Goal: Task Accomplishment & Management: Use online tool/utility

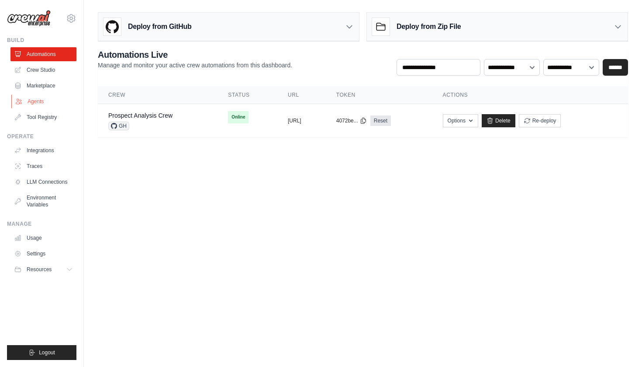
click at [40, 100] on link "Agents" at bounding box center [44, 101] width 66 height 14
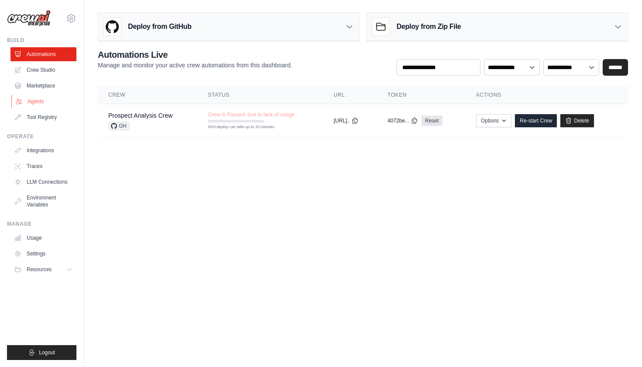
click at [36, 99] on link "Agents" at bounding box center [44, 101] width 66 height 14
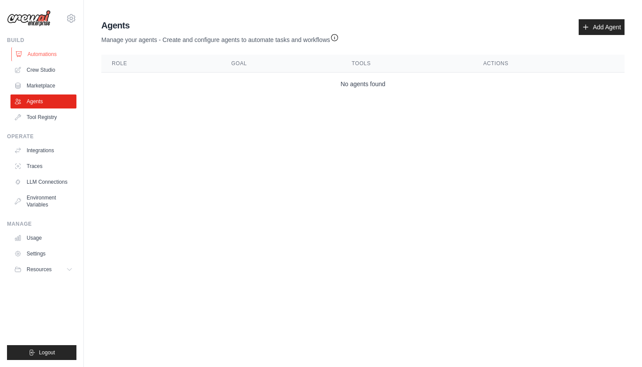
click at [49, 52] on link "Automations" at bounding box center [44, 54] width 66 height 14
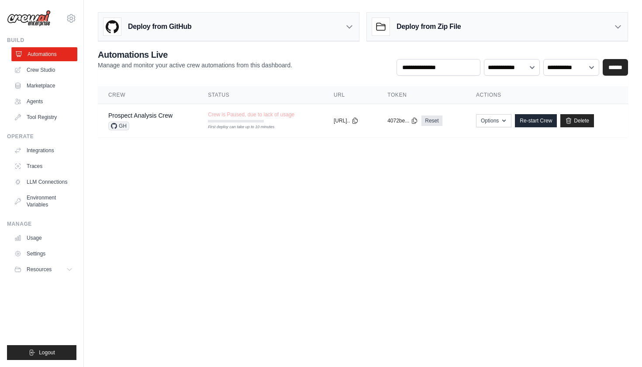
click at [41, 55] on link "Automations" at bounding box center [44, 54] width 66 height 14
click at [41, 55] on link "Automations" at bounding box center [43, 54] width 66 height 14
click at [41, 55] on link "Automations" at bounding box center [44, 54] width 66 height 14
click at [41, 55] on link "Automations" at bounding box center [43, 54] width 66 height 14
click at [46, 72] on link "Crew Studio" at bounding box center [44, 70] width 66 height 14
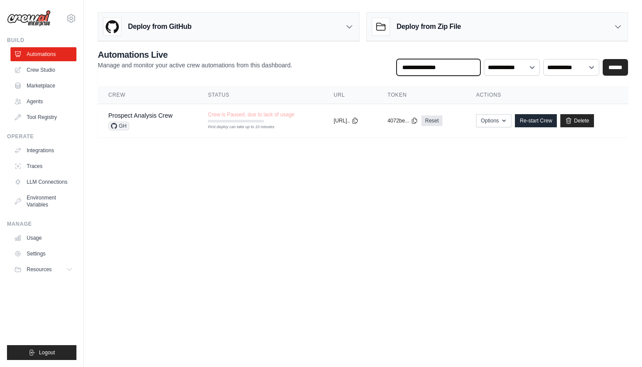
click at [443, 68] on input "text" at bounding box center [439, 67] width 84 height 17
type input "*"
type input "**********"
click at [616, 67] on input "******" at bounding box center [615, 67] width 25 height 17
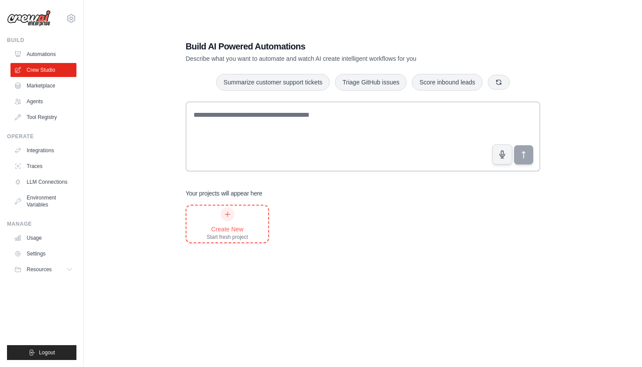
click at [228, 216] on icon at bounding box center [227, 213] width 5 height 5
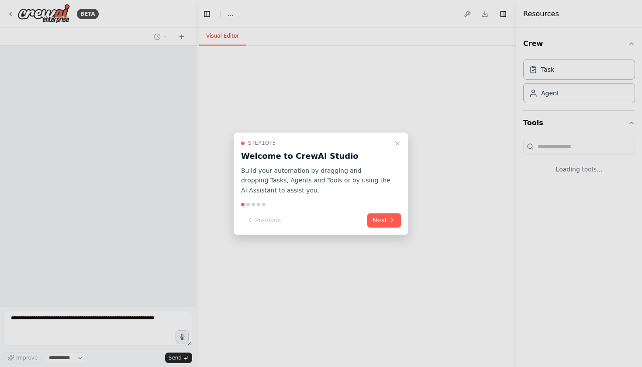
select select "****"
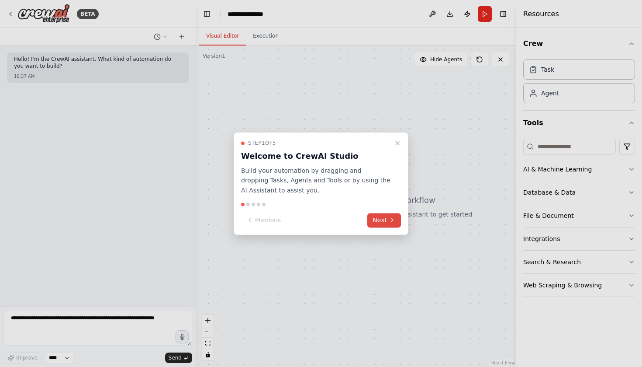
click at [388, 218] on button "Next" at bounding box center [384, 220] width 34 height 14
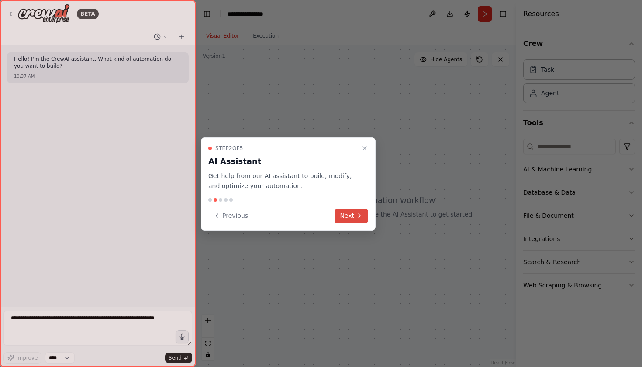
click at [358, 219] on button "Next" at bounding box center [352, 215] width 34 height 14
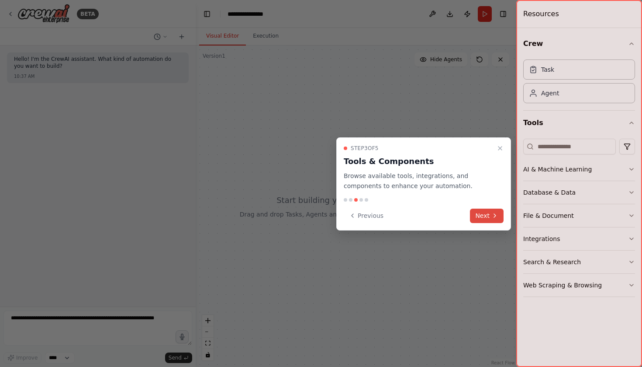
click at [492, 208] on button "Next" at bounding box center [487, 215] width 34 height 14
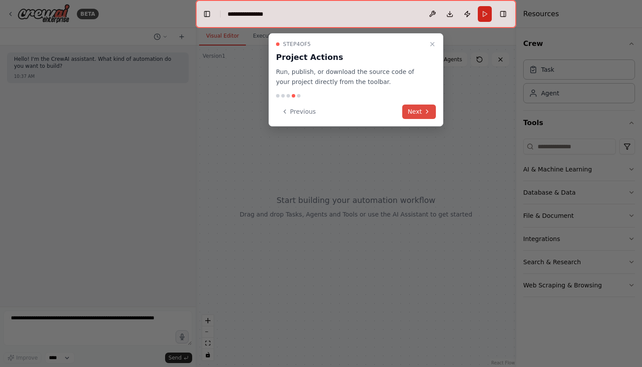
click at [422, 105] on button "Next" at bounding box center [419, 111] width 34 height 14
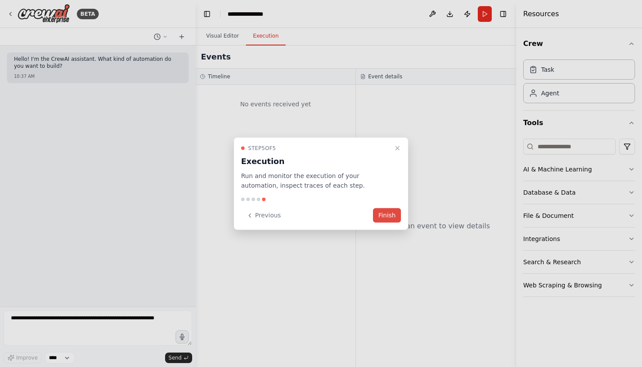
click at [384, 214] on button "Finish" at bounding box center [387, 215] width 28 height 14
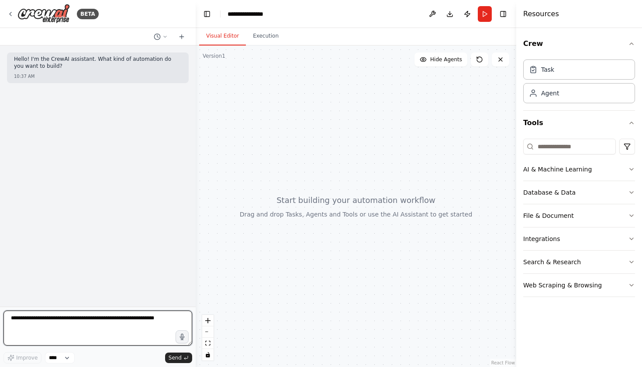
click at [59, 315] on textarea at bounding box center [97, 327] width 189 height 35
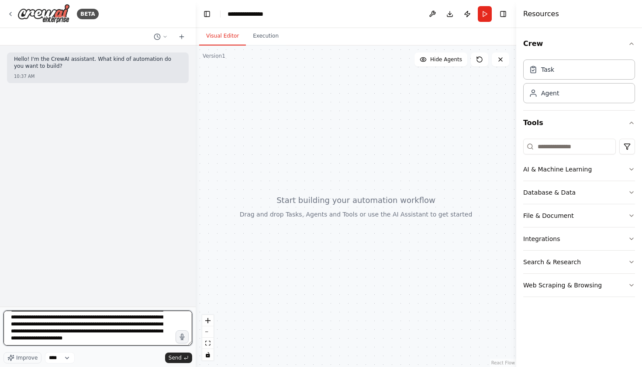
scroll to position [18, 0]
type textarea "**********"
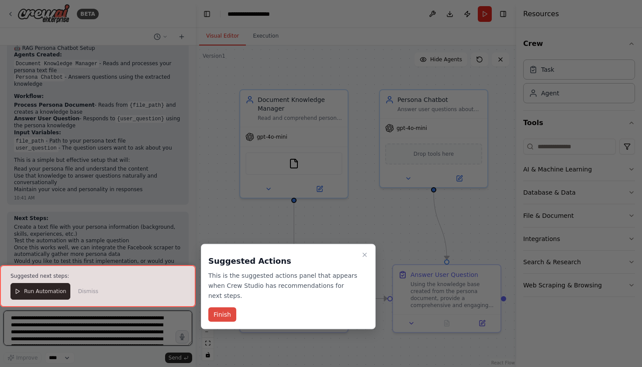
scroll to position [706, 0]
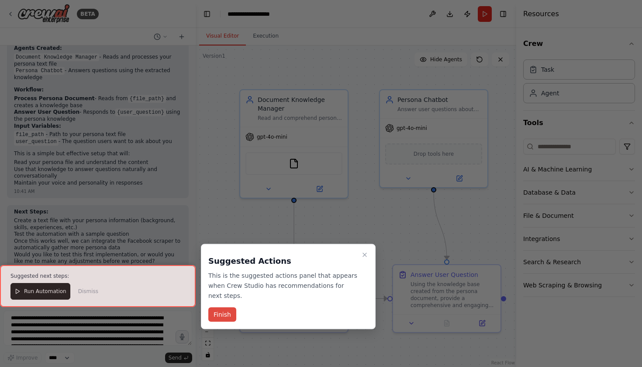
click at [227, 313] on button "Finish" at bounding box center [222, 314] width 28 height 14
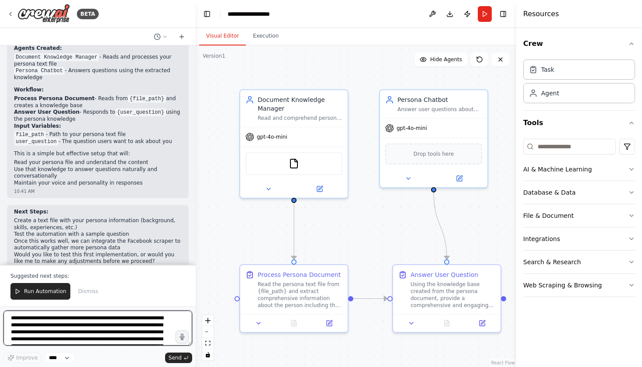
click at [52, 322] on textarea "**********" at bounding box center [97, 327] width 189 height 35
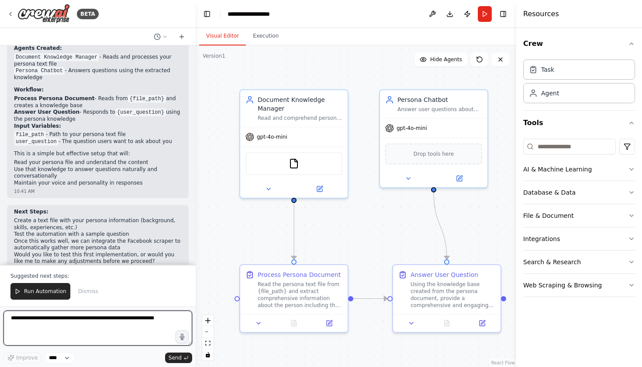
click at [76, 322] on textarea at bounding box center [97, 327] width 189 height 35
paste textarea "**********"
type textarea "**********"
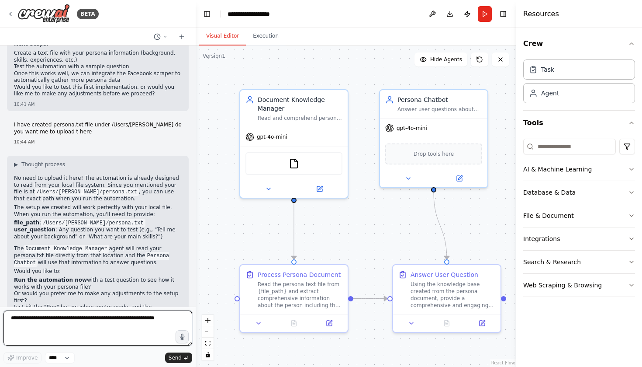
scroll to position [879, 0]
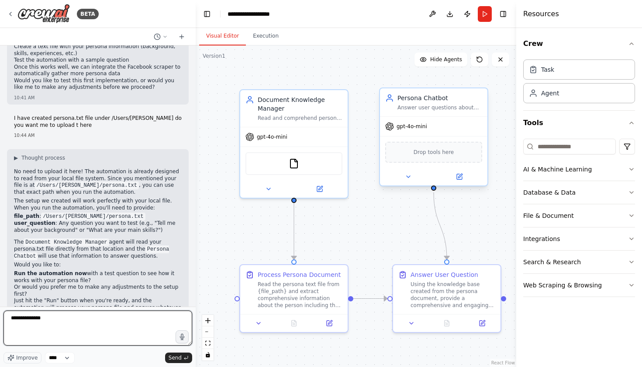
type textarea "**********"
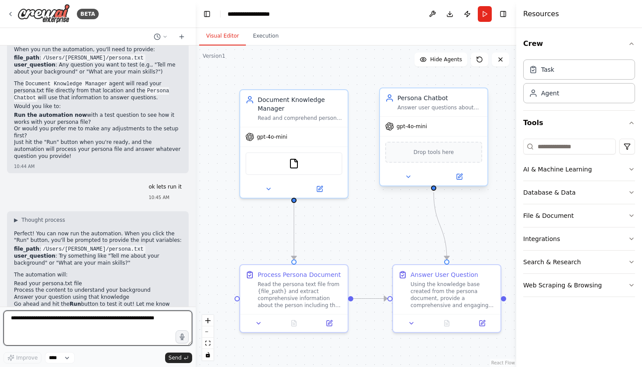
scroll to position [1044, 0]
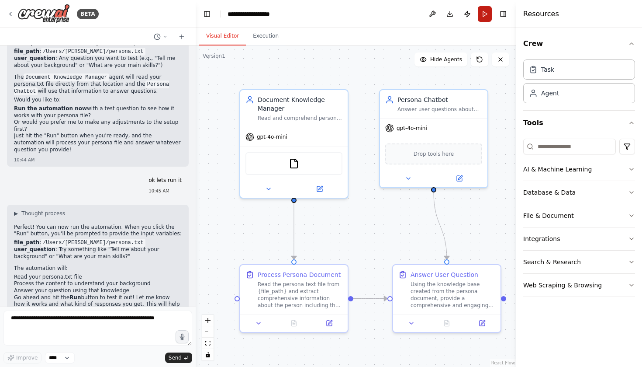
click at [487, 14] on button "Run" at bounding box center [485, 14] width 14 height 16
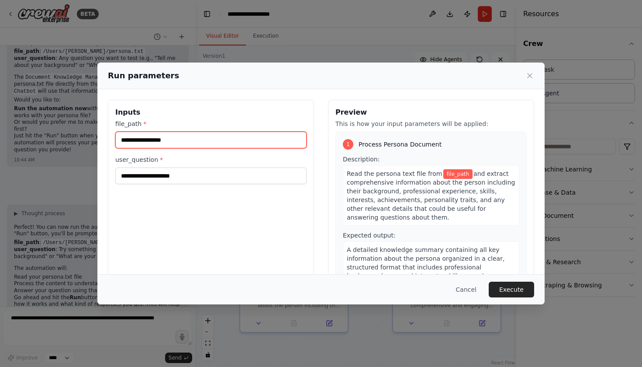
click at [159, 141] on input "file_path *" at bounding box center [210, 139] width 191 height 17
type input "******"
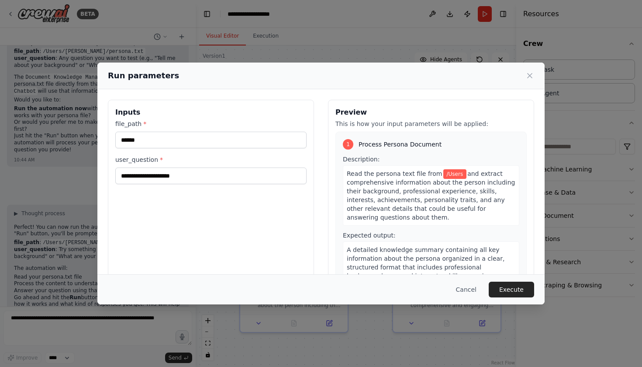
click at [45, 321] on div "Run parameters Inputs file_path * ****** user_question * Preview This is how yo…" at bounding box center [321, 183] width 642 height 367
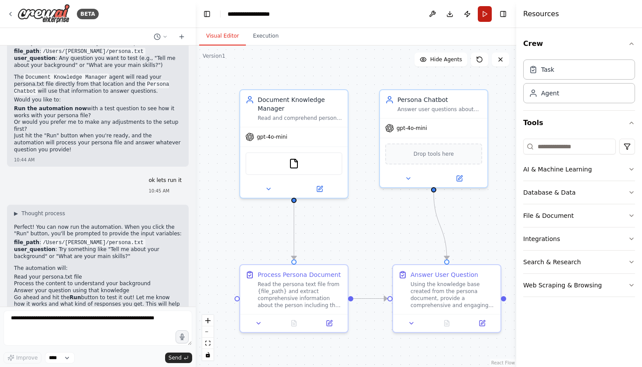
click at [485, 14] on button "Run" at bounding box center [485, 14] width 14 height 16
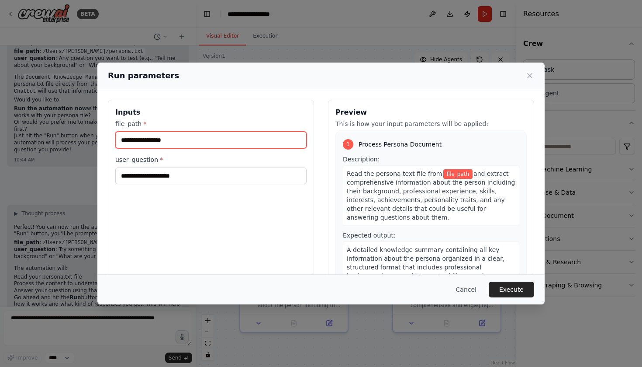
click at [197, 141] on input "file_path *" at bounding box center [210, 139] width 191 height 17
paste input "**********"
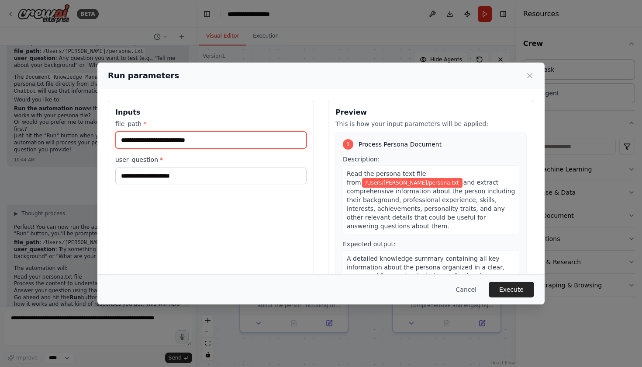
type input "**********"
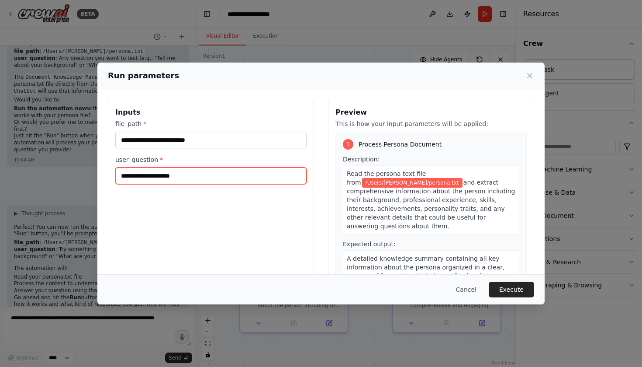
click at [161, 176] on input "user_question *" at bounding box center [210, 175] width 191 height 17
type input "**********"
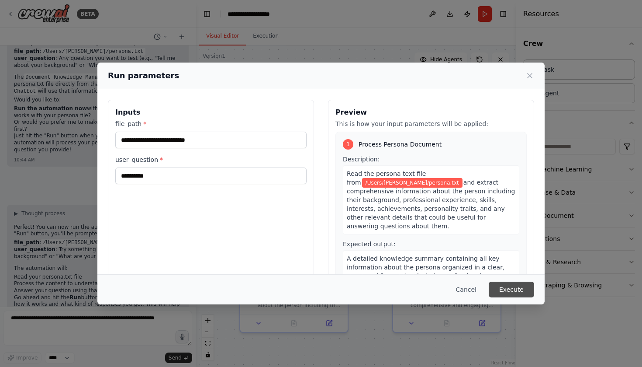
click at [509, 290] on button "Execute" at bounding box center [511, 289] width 45 height 16
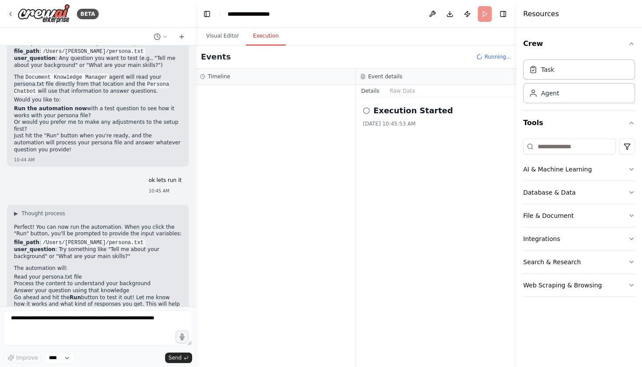
click at [273, 35] on button "Execution" at bounding box center [266, 36] width 40 height 18
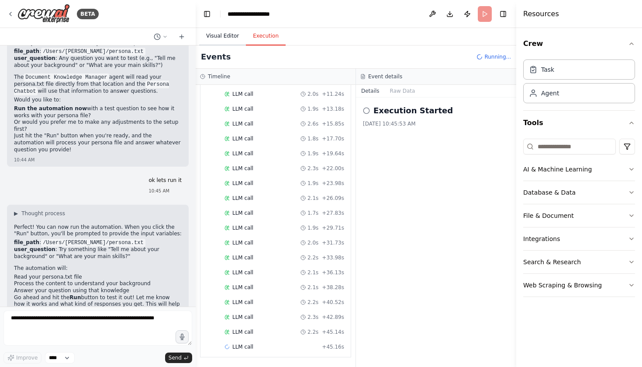
scroll to position [148, 0]
click at [222, 39] on button "Visual Editor" at bounding box center [222, 36] width 47 height 18
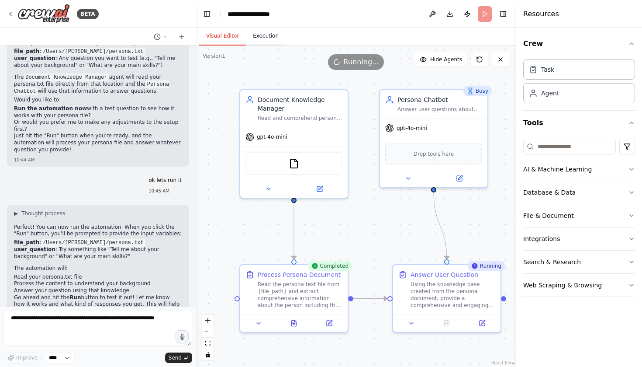
click at [269, 35] on button "Execution" at bounding box center [266, 36] width 40 height 18
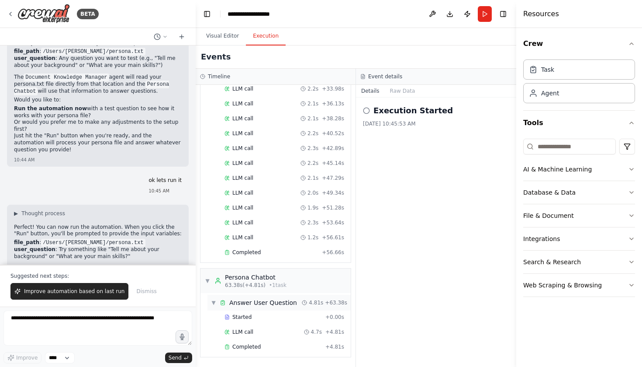
scroll to position [0, 0]
click at [221, 34] on button "Visual Editor" at bounding box center [222, 36] width 47 height 18
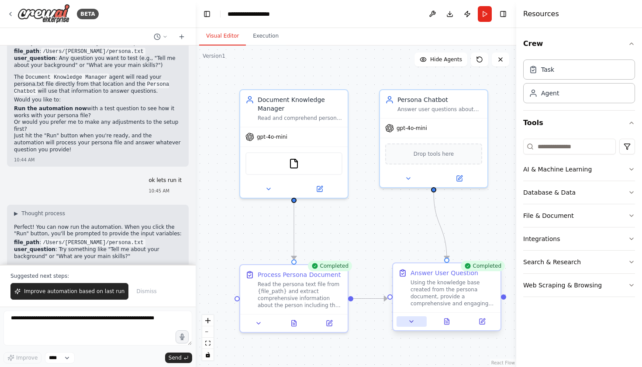
click at [412, 323] on icon at bounding box center [411, 321] width 7 height 7
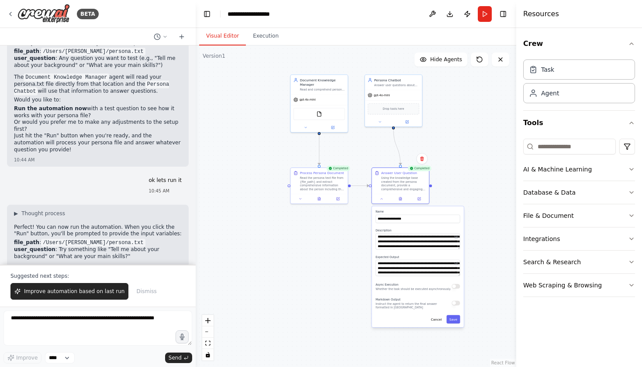
drag, startPoint x: 436, startPoint y: 141, endPoint x: 401, endPoint y: 40, distance: 106.7
click at [401, 40] on div "Visual Editor Execution Version 1 Show Tools Hide Agents .deletable-edge-delete…" at bounding box center [356, 197] width 321 height 339
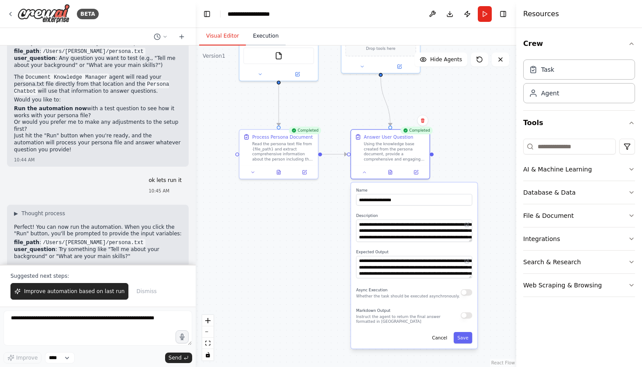
click at [262, 35] on button "Execution" at bounding box center [266, 36] width 40 height 18
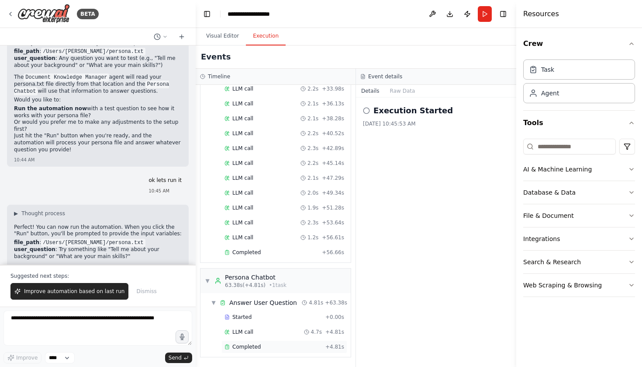
click at [255, 349] on span "Completed" at bounding box center [246, 346] width 28 height 7
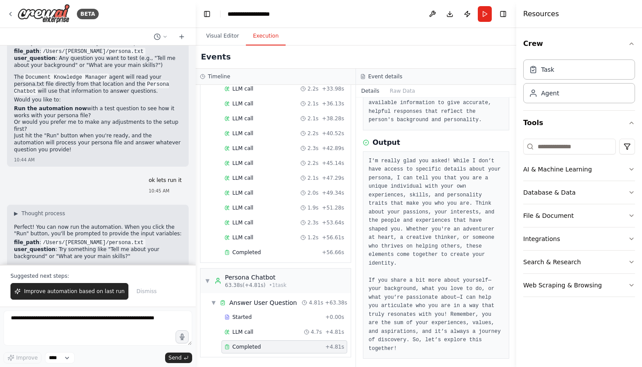
scroll to position [86, 0]
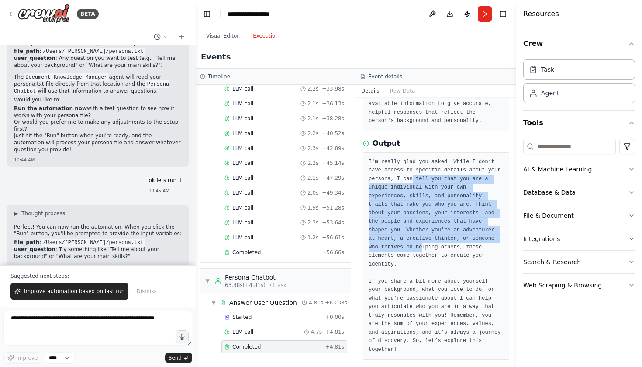
drag, startPoint x: 431, startPoint y: 173, endPoint x: 423, endPoint y: 246, distance: 73.4
click at [423, 246] on pre "I'm really glad you asked! While I don’t have access to specific details about …" at bounding box center [436, 256] width 135 height 196
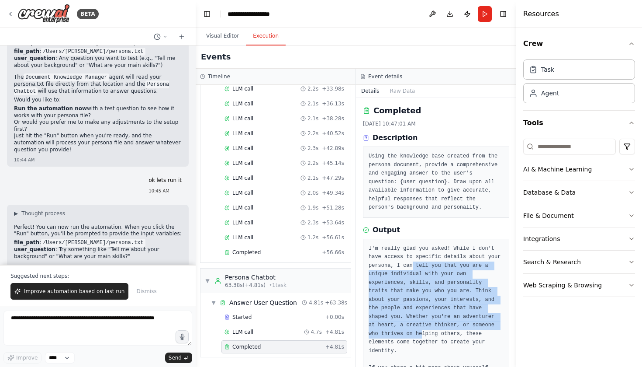
scroll to position [0, 0]
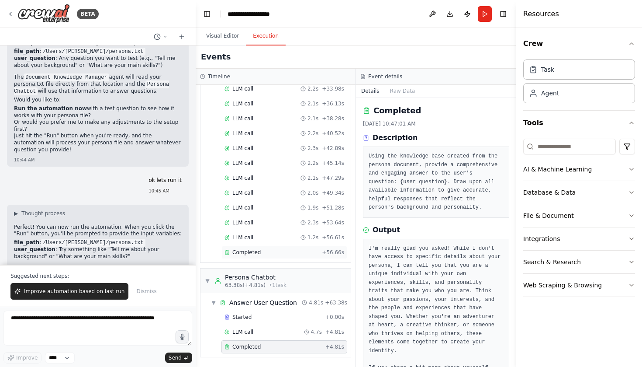
click at [287, 253] on div "Completed" at bounding box center [272, 252] width 94 height 7
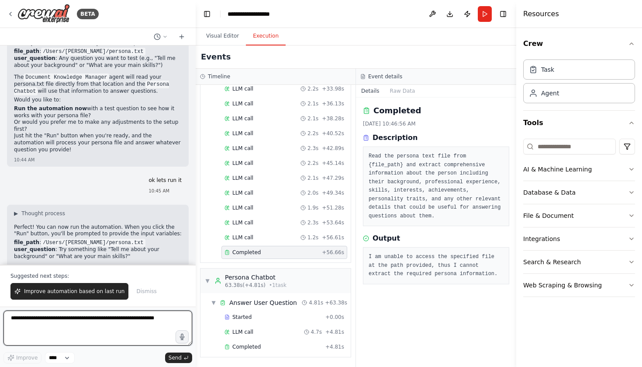
click at [147, 320] on textarea at bounding box center [97, 327] width 189 height 35
click at [503, 13] on button "Toggle Right Sidebar" at bounding box center [503, 14] width 12 height 12
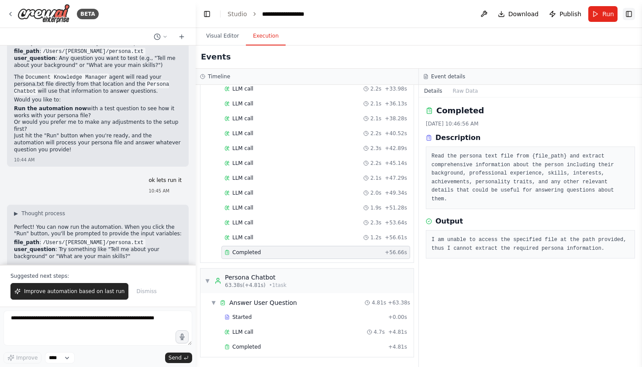
click at [629, 10] on button "Toggle Right Sidebar" at bounding box center [629, 14] width 12 height 12
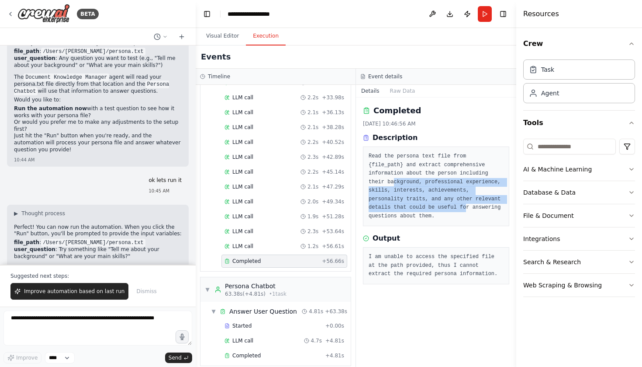
drag, startPoint x: 394, startPoint y: 180, endPoint x: 398, endPoint y: 215, distance: 35.6
click at [398, 215] on pre "Read the persona text file from {file_path} and extract comprehensive informati…" at bounding box center [436, 186] width 135 height 68
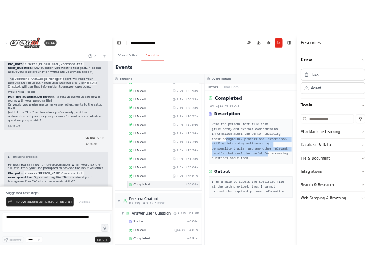
scroll to position [1086, 0]
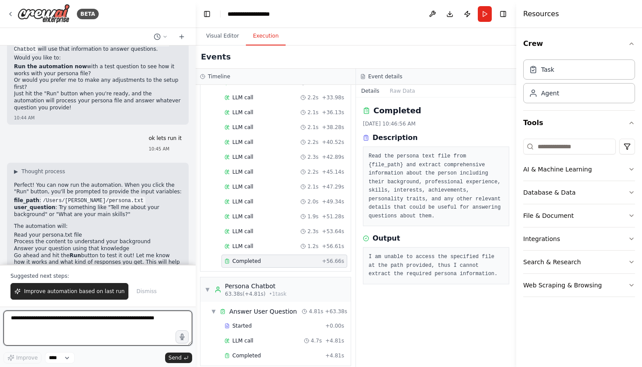
click at [52, 321] on textarea at bounding box center [97, 327] width 189 height 35
type textarea "**********"
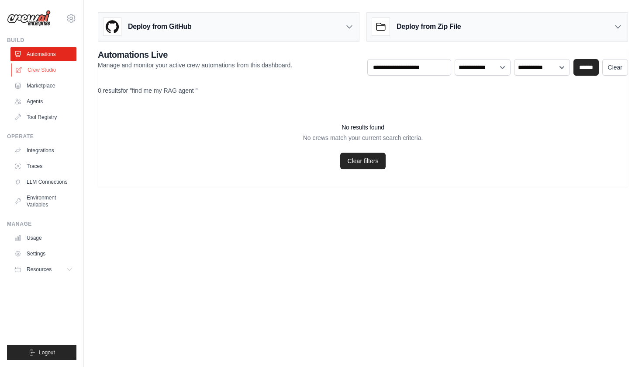
click at [46, 67] on link "Crew Studio" at bounding box center [44, 70] width 66 height 14
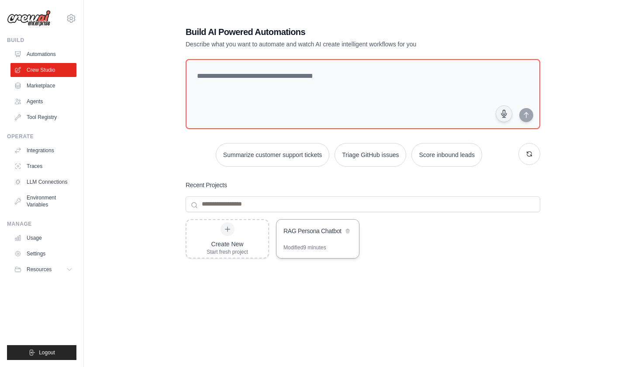
click at [321, 230] on div "RAG Persona Chatbot" at bounding box center [314, 230] width 60 height 9
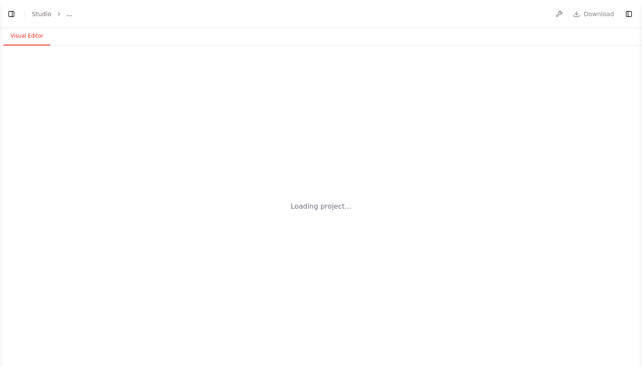
select select "****"
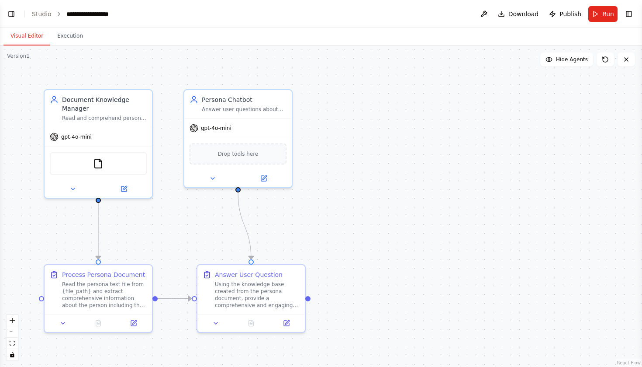
scroll to position [1044, 0]
click at [631, 14] on button "Toggle Right Sidebar" at bounding box center [629, 14] width 12 height 12
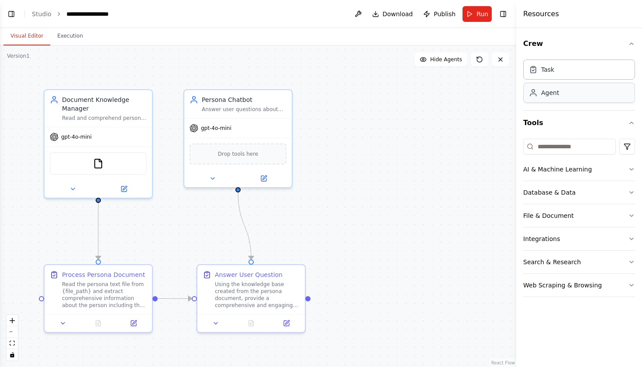
click at [563, 94] on div "Agent" at bounding box center [579, 93] width 112 height 20
click at [562, 97] on div "Agent" at bounding box center [579, 93] width 112 height 20
click at [572, 69] on div "Task" at bounding box center [579, 69] width 112 height 20
click at [568, 91] on div "Agent" at bounding box center [579, 93] width 112 height 20
click at [11, 14] on button "Toggle Left Sidebar" at bounding box center [11, 14] width 12 height 12
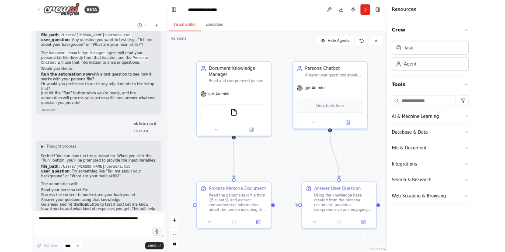
scroll to position [0, 0]
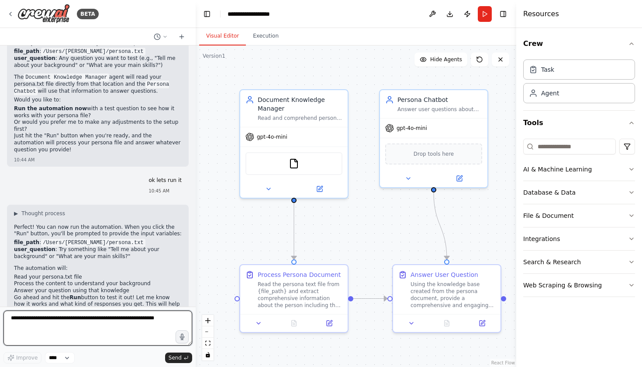
click at [54, 327] on textarea at bounding box center [97, 327] width 189 height 35
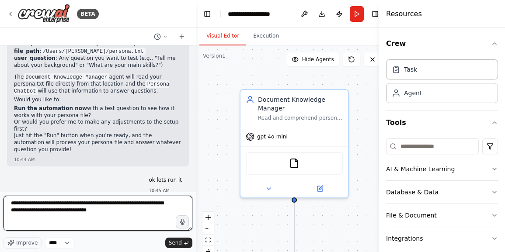
type textarea "**********"
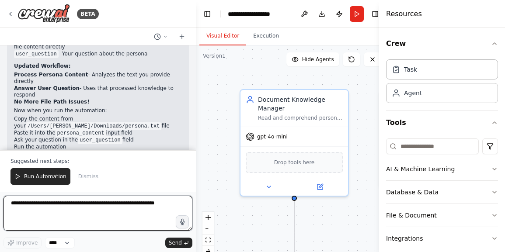
scroll to position [1739, 0]
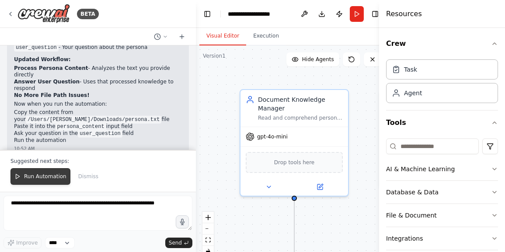
click at [42, 176] on span "Run Automation" at bounding box center [45, 176] width 42 height 7
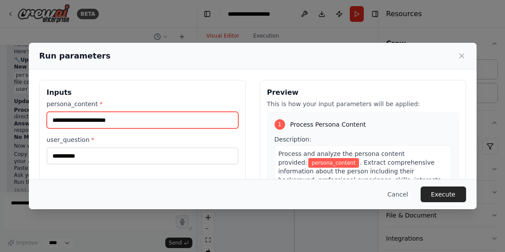
click at [127, 117] on input "persona_content *" at bounding box center [142, 120] width 191 height 17
paste input "**********"
type input "**********"
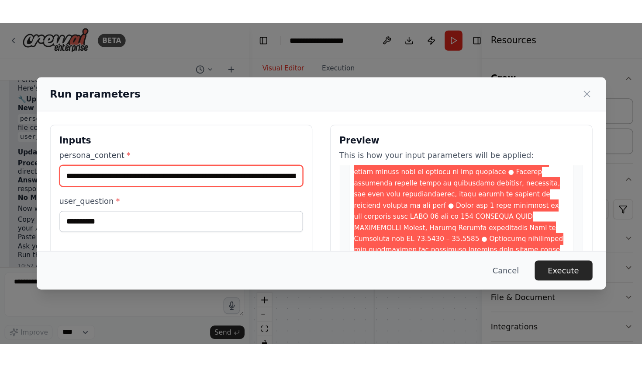
scroll to position [370, 0]
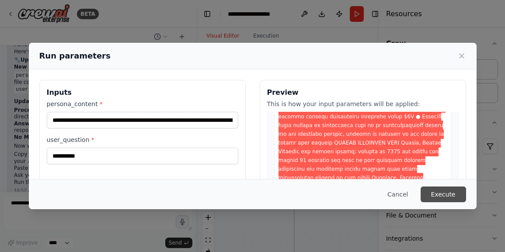
click at [444, 194] on button "Execute" at bounding box center [442, 195] width 45 height 16
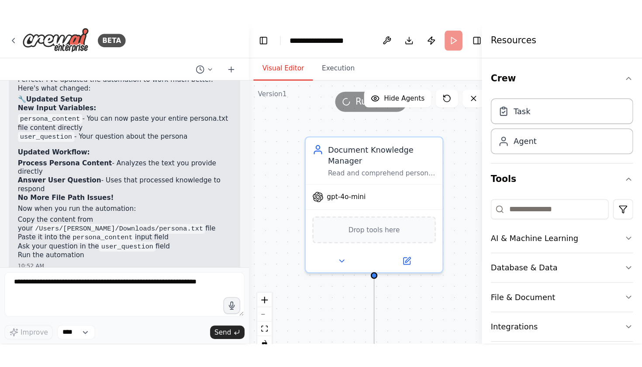
scroll to position [1583, 0]
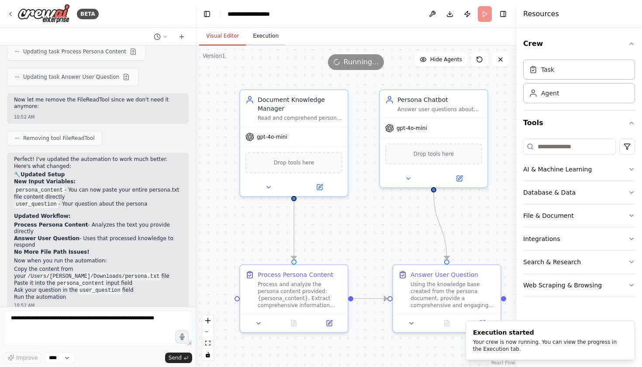
click at [266, 37] on button "Execution" at bounding box center [266, 36] width 40 height 18
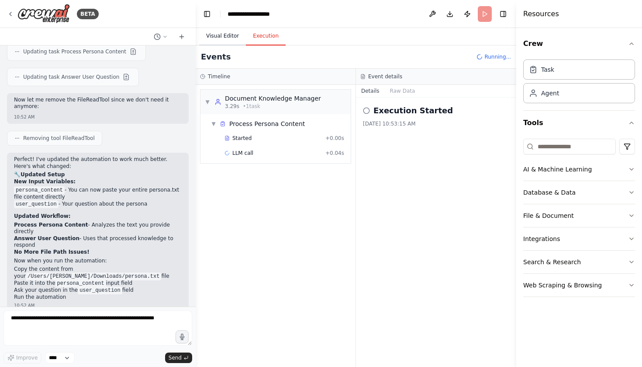
click at [214, 34] on button "Visual Editor" at bounding box center [222, 36] width 47 height 18
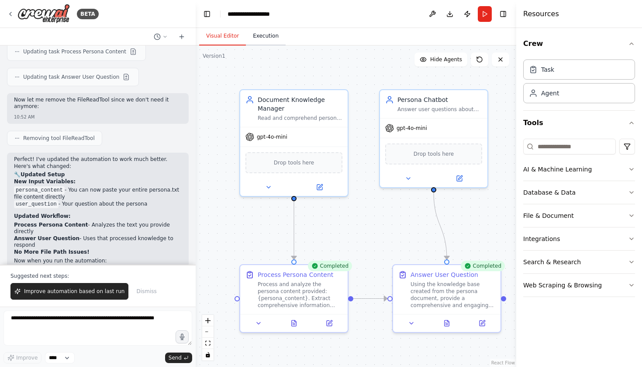
click at [272, 38] on button "Execution" at bounding box center [266, 36] width 40 height 18
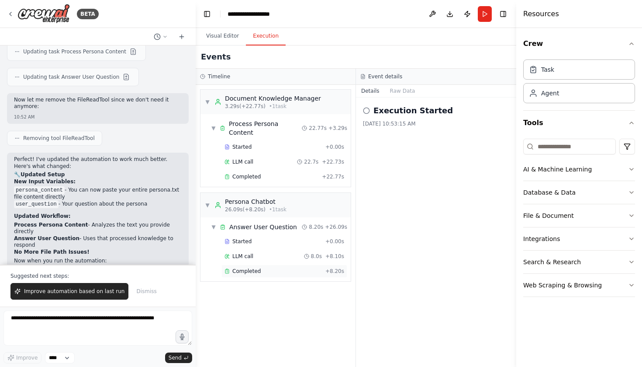
click at [272, 267] on div "Completed" at bounding box center [273, 270] width 97 height 7
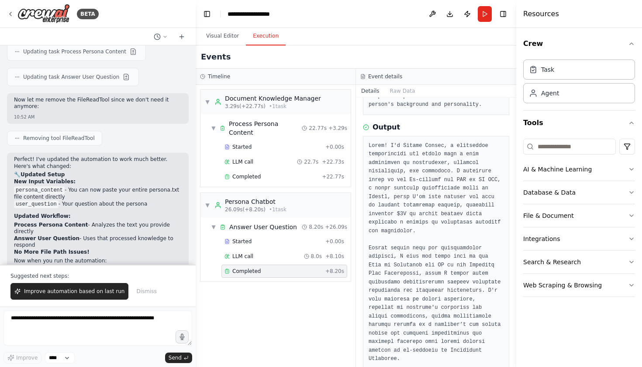
scroll to position [131, 0]
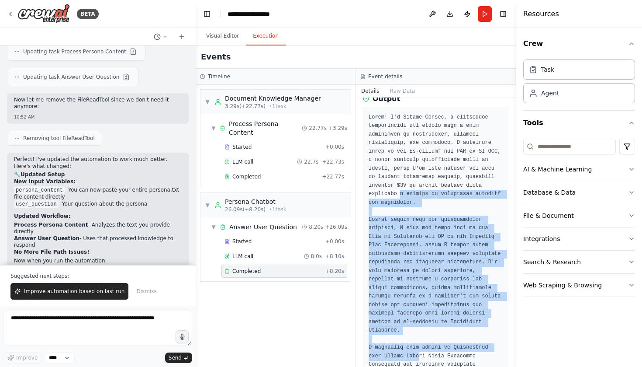
drag, startPoint x: 421, startPoint y: 194, endPoint x: 420, endPoint y: 346, distance: 152.0
click at [420, 346] on pre at bounding box center [436, 330] width 135 height 435
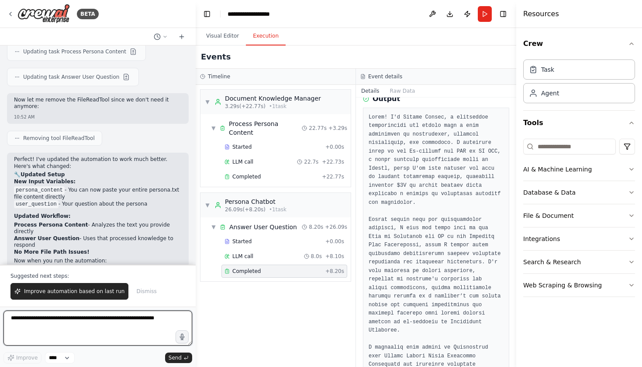
click at [84, 323] on textarea at bounding box center [97, 327] width 189 height 35
type textarea "**********"
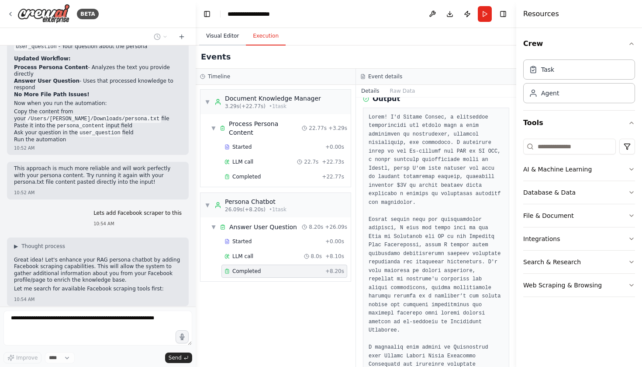
scroll to position [1785, 0]
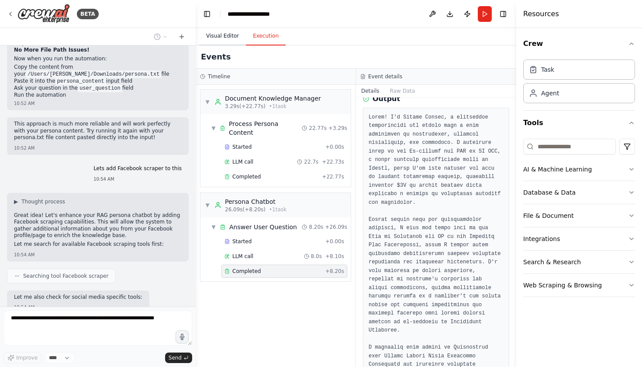
click at [221, 34] on button "Visual Editor" at bounding box center [222, 36] width 47 height 18
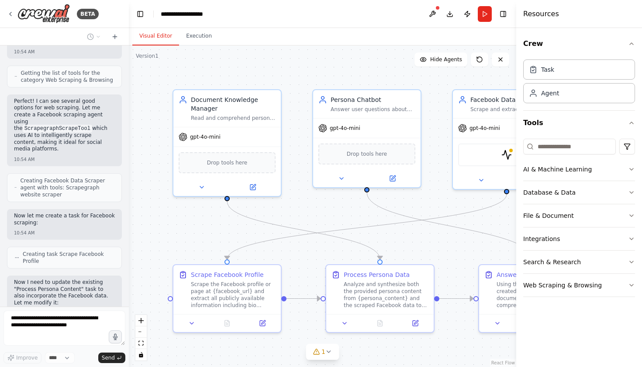
scroll to position [2715, 0]
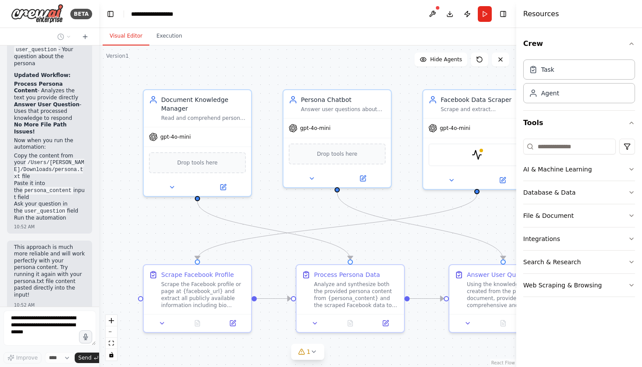
drag, startPoint x: 196, startPoint y: 10, endPoint x: 99, endPoint y: 24, distance: 97.6
click at [99, 24] on div "BETA Hello! I'm the CrewAI assistant. What kind of automation do you want to bu…" at bounding box center [321, 183] width 642 height 367
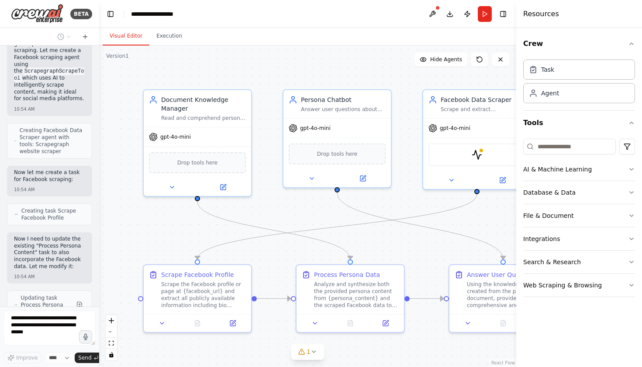
scroll to position [3353, 0]
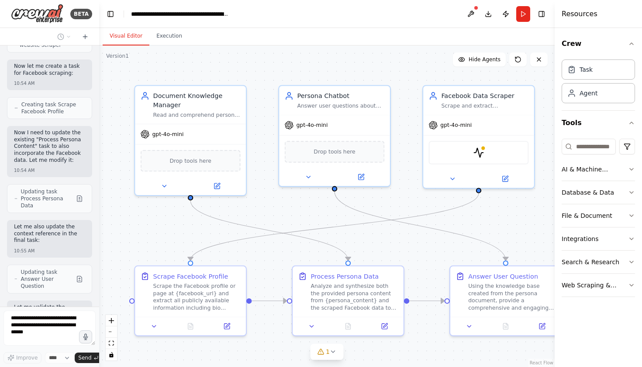
drag, startPoint x: 517, startPoint y: 29, endPoint x: 573, endPoint y: 26, distance: 56.0
click at [573, 26] on div "Resources Crew Task Agent Tools AI & Machine Learning Database & Data File & Do…" at bounding box center [598, 183] width 87 height 367
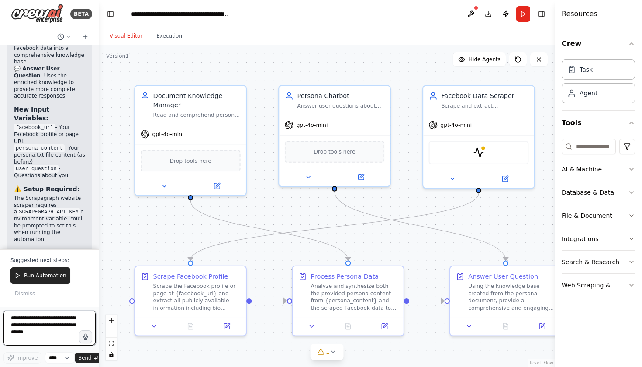
scroll to position [4016, 0]
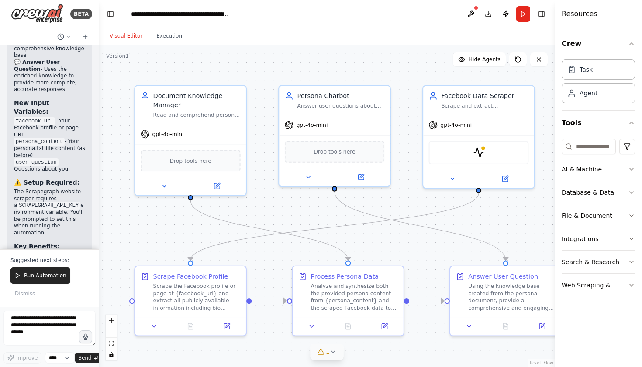
click at [329, 350] on span "1" at bounding box center [328, 351] width 4 height 9
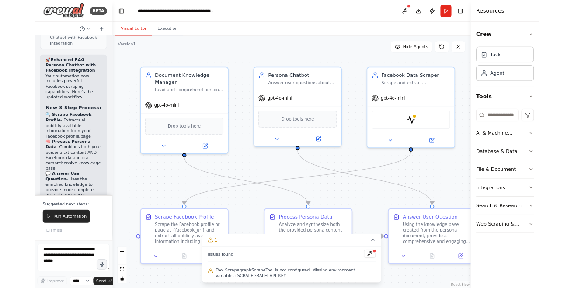
scroll to position [3857, 0]
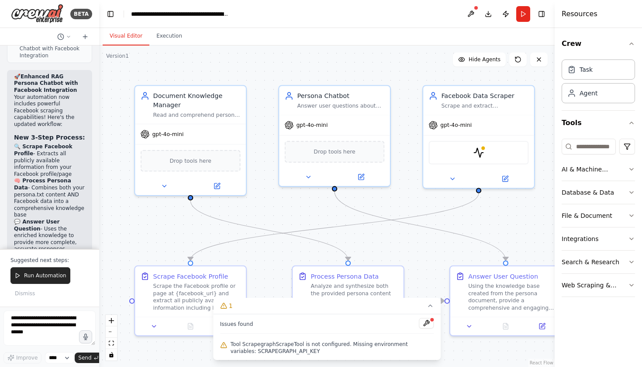
drag, startPoint x: 78, startPoint y: 150, endPoint x: 13, endPoint y: 152, distance: 65.6
click at [13, 152] on div "🚀 Enhanced RAG Persona Chatbot with Facebook Integration Your automation now in…" at bounding box center [49, 303] width 85 height 467
copy p "SCRAPEGRAPH_API_KEY"
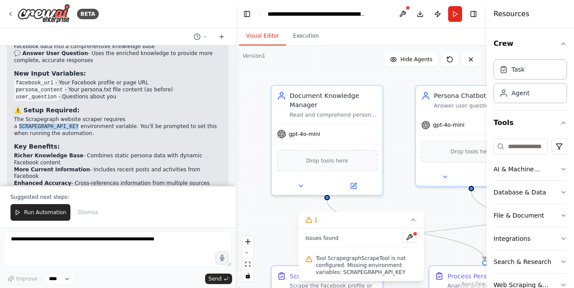
scroll to position [2431, 0]
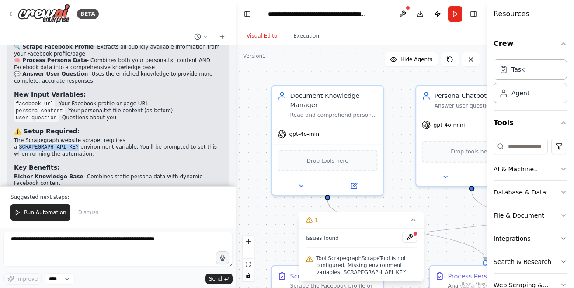
drag, startPoint x: 99, startPoint y: 21, endPoint x: 236, endPoint y: 9, distance: 137.7
click at [236, 9] on div "BETA Hello! I'm the CrewAI assistant. What kind of automation do you want to bu…" at bounding box center [287, 144] width 574 height 288
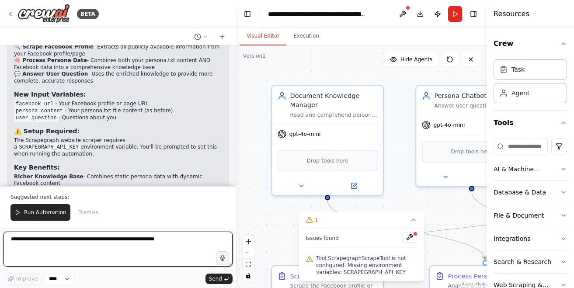
click at [77, 249] on textarea at bounding box center [117, 249] width 229 height 35
paste textarea "**********"
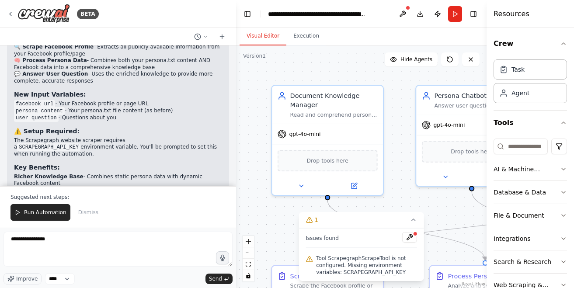
click at [80, 143] on code "SCRAPEGRAPH_API_KEY" at bounding box center [48, 147] width 63 height 8
copy code "SCRAPEGRAPH_API_KEY"
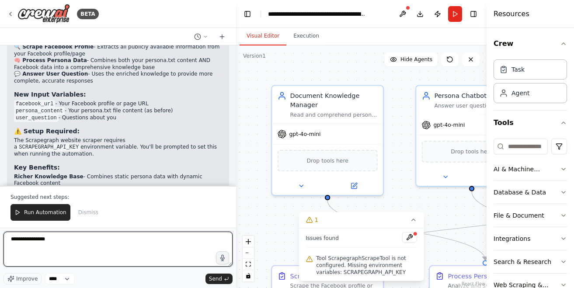
click at [73, 242] on textarea "**********" at bounding box center [117, 249] width 229 height 35
type textarea "*"
paste textarea "**********"
type textarea "**********"
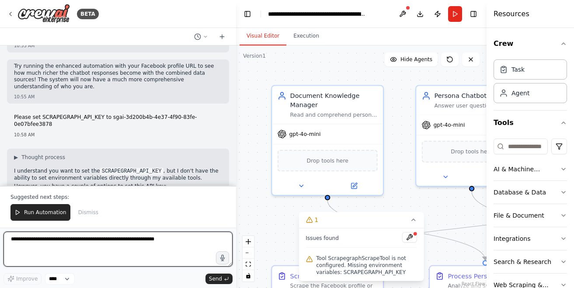
scroll to position [2595, 0]
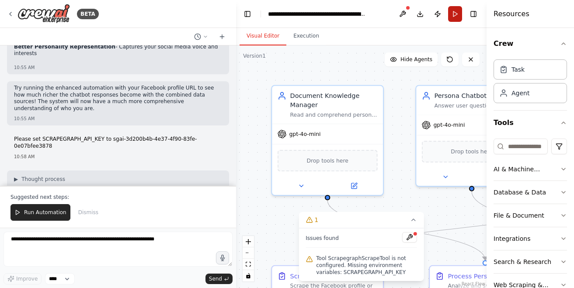
click at [458, 8] on button "Run" at bounding box center [455, 14] width 14 height 16
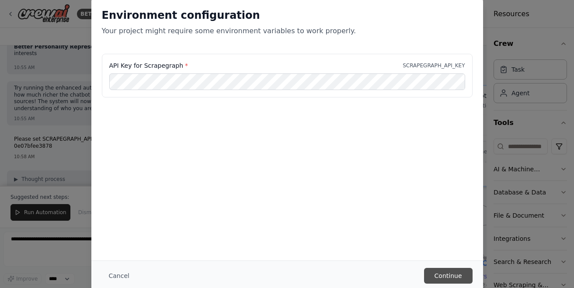
click at [442, 277] on button "Continue" at bounding box center [448, 276] width 48 height 16
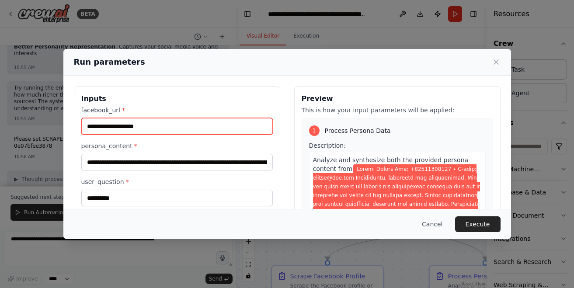
click at [173, 126] on input "facebook_url *" at bounding box center [176, 126] width 191 height 17
drag, startPoint x: 184, startPoint y: 127, endPoint x: 69, endPoint y: 125, distance: 115.3
click at [69, 125] on div "**********" at bounding box center [286, 190] width 447 height 228
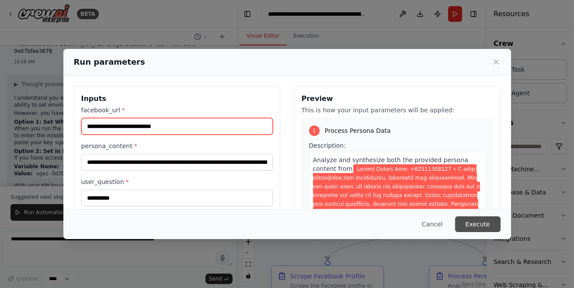
type input "**********"
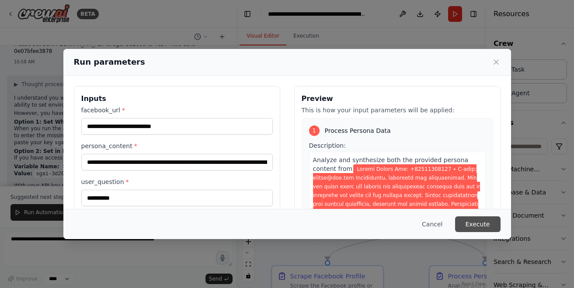
click at [481, 226] on button "Execute" at bounding box center [477, 224] width 45 height 16
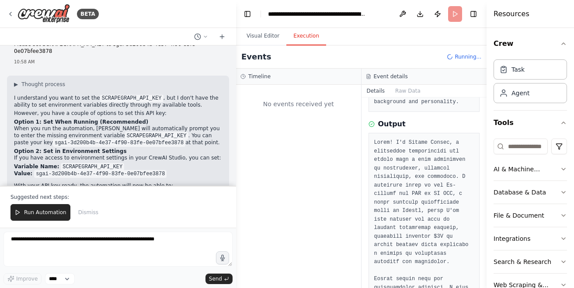
click at [311, 36] on button "Execution" at bounding box center [306, 36] width 40 height 18
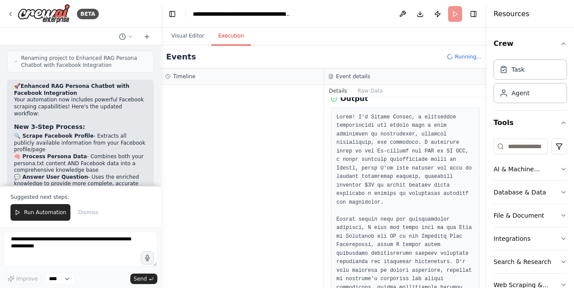
drag, startPoint x: 235, startPoint y: 11, endPoint x: 161, endPoint y: 15, distance: 73.9
click at [161, 15] on div "BETA Hello! I'm the CrewAI assistant. What kind of automation do you want to bu…" at bounding box center [287, 144] width 574 height 288
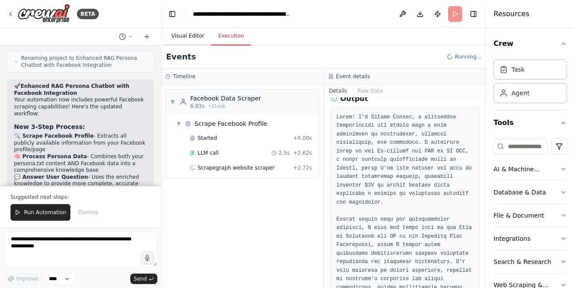
click at [189, 35] on button "Visual Editor" at bounding box center [187, 36] width 47 height 18
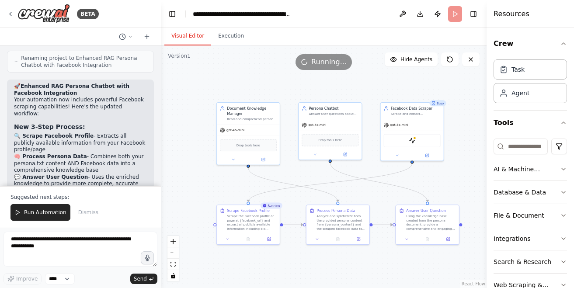
drag, startPoint x: 385, startPoint y: 117, endPoint x: 332, endPoint y: 78, distance: 66.0
click at [332, 78] on div ".deletable-edge-delete-btn { width: 20px; height: 20px; border: 0px solid #ffff…" at bounding box center [323, 166] width 325 height 242
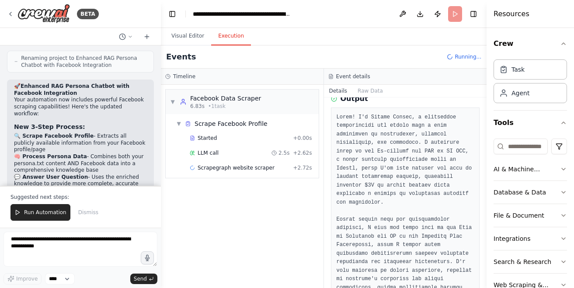
click at [231, 38] on button "Execution" at bounding box center [231, 36] width 40 height 18
click at [188, 32] on button "Visual Editor" at bounding box center [187, 36] width 47 height 18
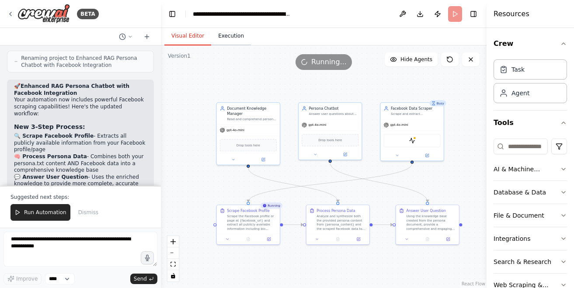
click at [234, 36] on button "Execution" at bounding box center [231, 36] width 40 height 18
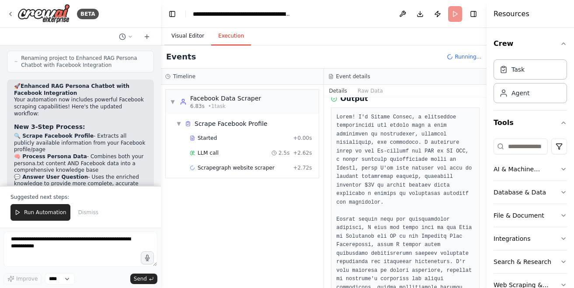
click at [193, 35] on button "Visual Editor" at bounding box center [187, 36] width 47 height 18
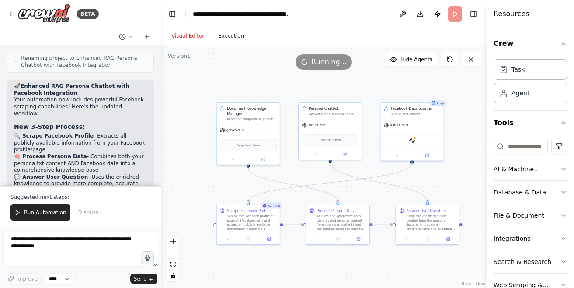
click at [231, 36] on button "Execution" at bounding box center [231, 36] width 40 height 18
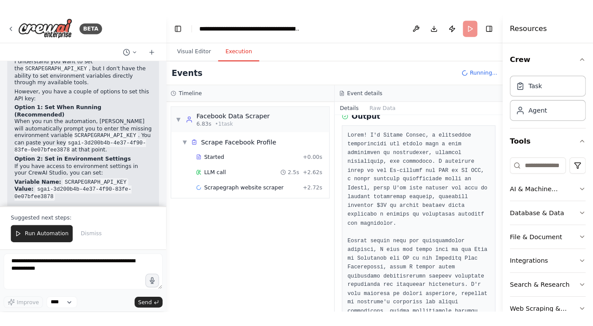
scroll to position [0, 0]
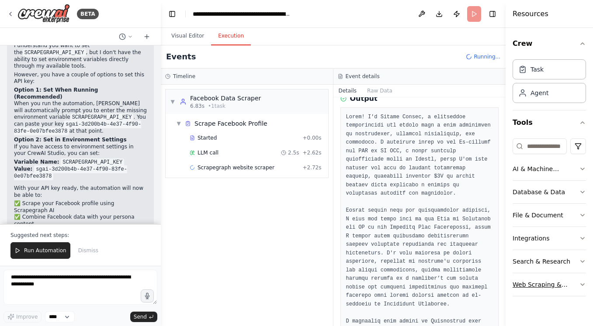
click at [581, 284] on icon "button" at bounding box center [582, 284] width 7 height 7
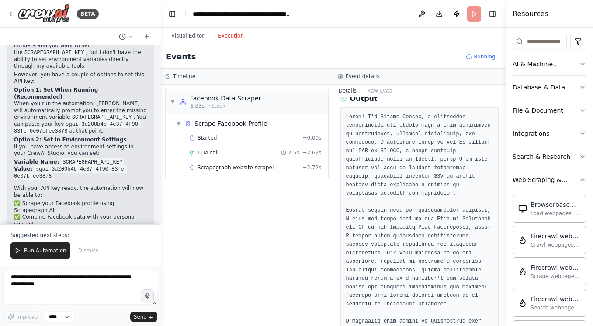
scroll to position [170, 0]
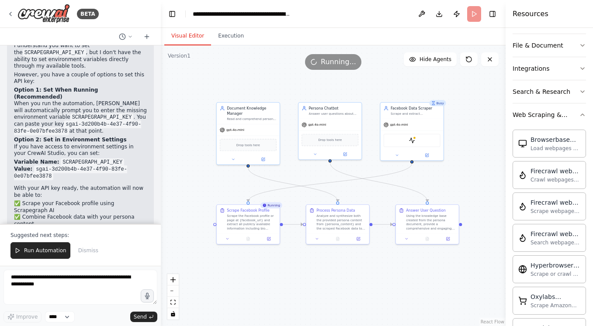
click at [187, 35] on button "Visual Editor" at bounding box center [187, 36] width 47 height 18
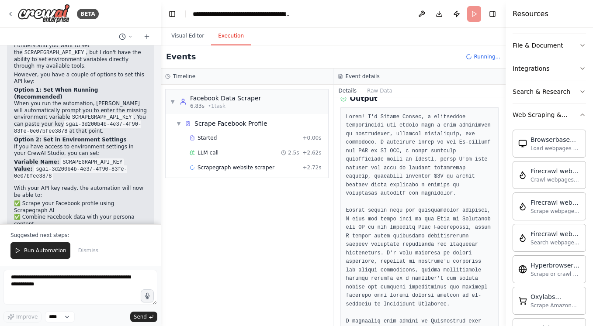
click at [232, 38] on button "Execution" at bounding box center [231, 36] width 40 height 18
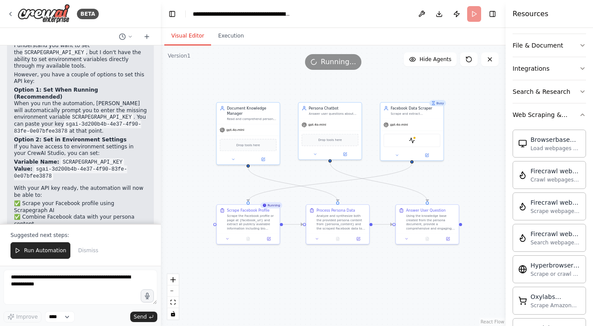
click at [187, 33] on button "Visual Editor" at bounding box center [187, 36] width 47 height 18
click at [221, 37] on button "Execution" at bounding box center [231, 36] width 40 height 18
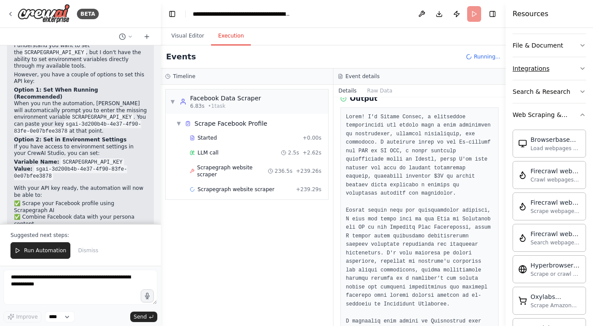
click at [578, 68] on button "Integrations" at bounding box center [548, 68] width 73 height 23
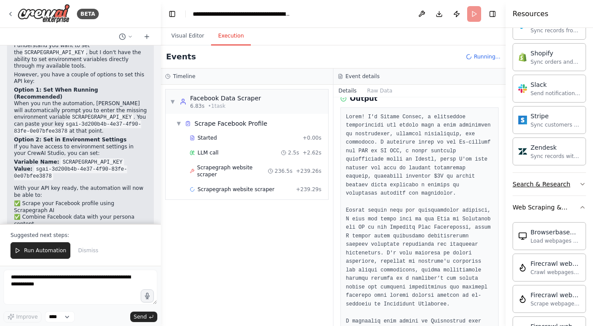
scroll to position [747, 0]
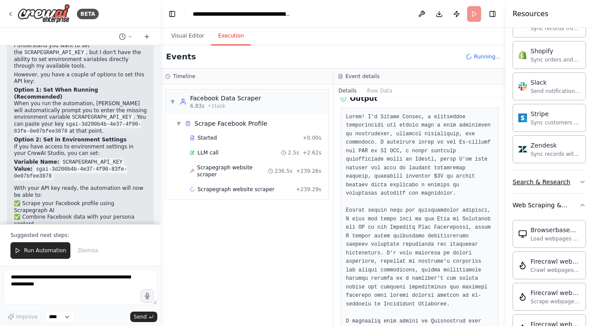
click at [570, 181] on button "Search & Research" at bounding box center [548, 182] width 73 height 23
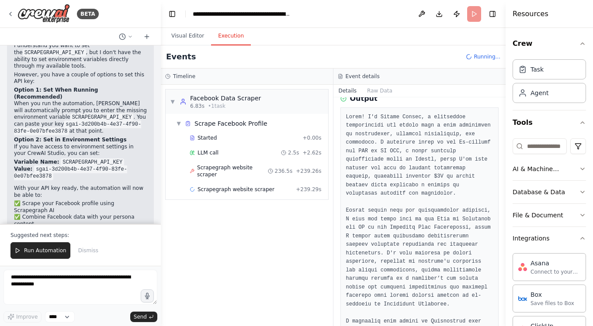
scroll to position [0, 0]
click at [178, 36] on button "Visual Editor" at bounding box center [187, 36] width 47 height 18
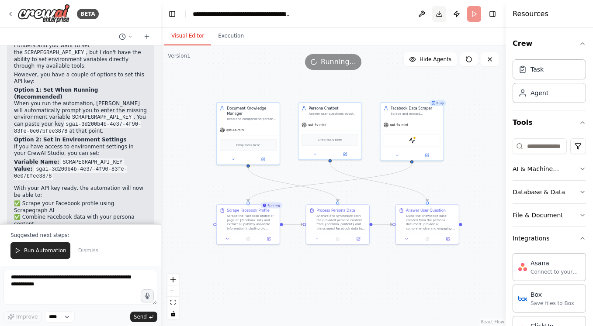
click at [440, 15] on button "Download" at bounding box center [439, 14] width 14 height 16
click at [226, 37] on button "Execution" at bounding box center [231, 36] width 40 height 18
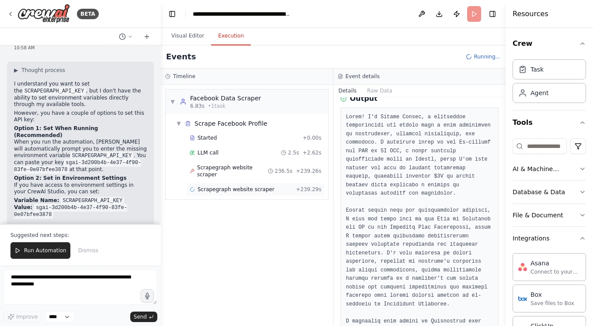
click at [213, 186] on span "Scrapegraph website scraper" at bounding box center [235, 189] width 77 height 7
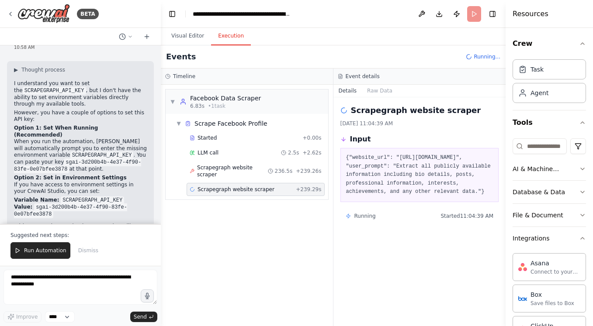
scroll to position [3113, 0]
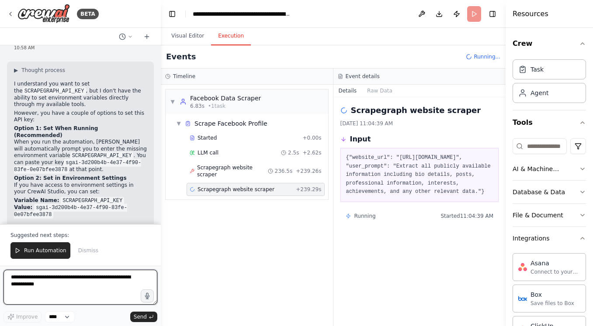
click at [69, 291] on textarea at bounding box center [80, 287] width 154 height 35
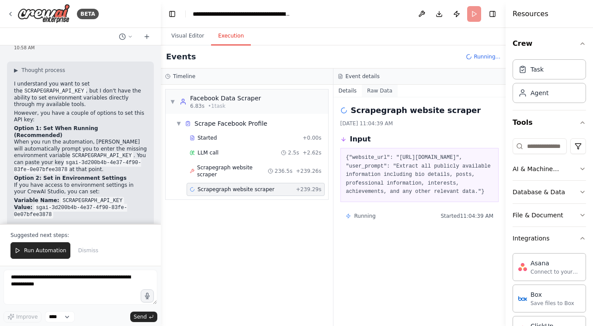
click at [377, 90] on button "Raw Data" at bounding box center [380, 91] width 36 height 12
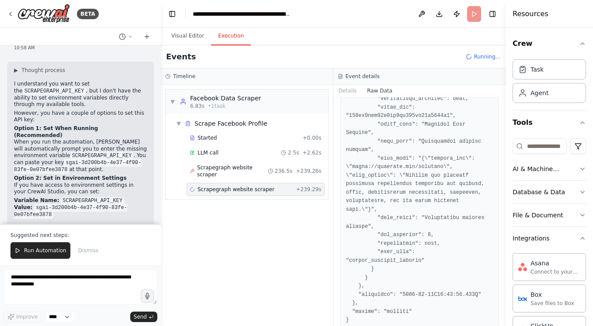
scroll to position [884, 0]
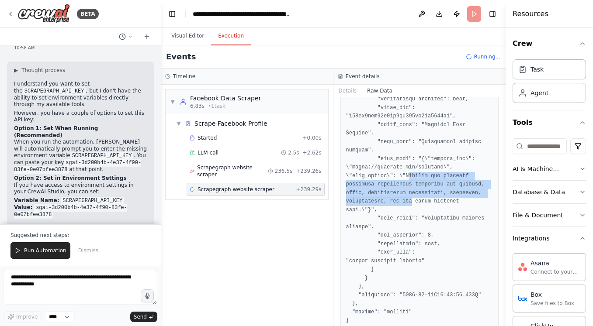
drag, startPoint x: 410, startPoint y: 168, endPoint x: 415, endPoint y: 194, distance: 25.8
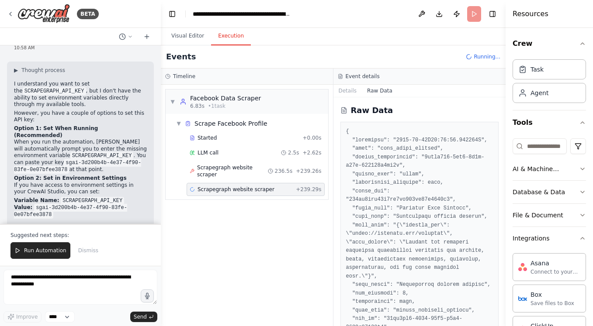
scroll to position [0, 0]
click at [349, 90] on button "Details" at bounding box center [347, 91] width 29 height 12
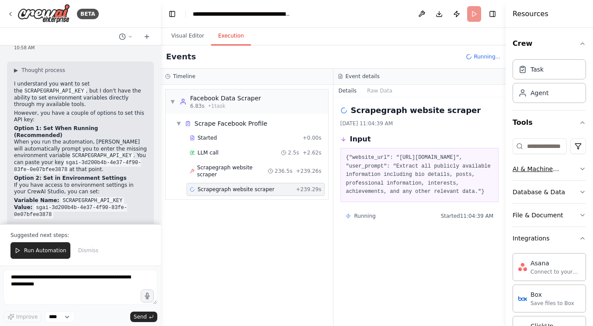
click at [582, 171] on icon "button" at bounding box center [582, 169] width 7 height 7
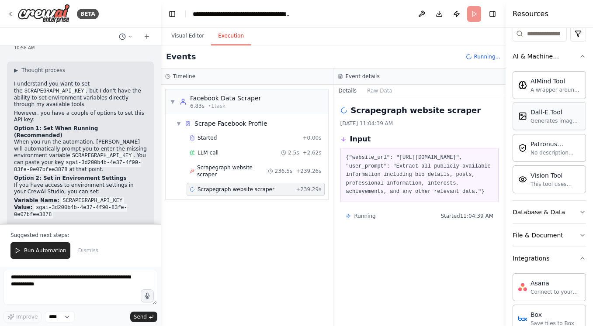
scroll to position [113, 0]
click at [578, 212] on button "Database & Data" at bounding box center [548, 212] width 73 height 23
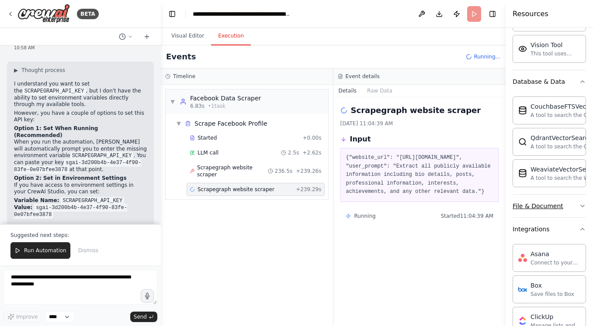
scroll to position [248, 0]
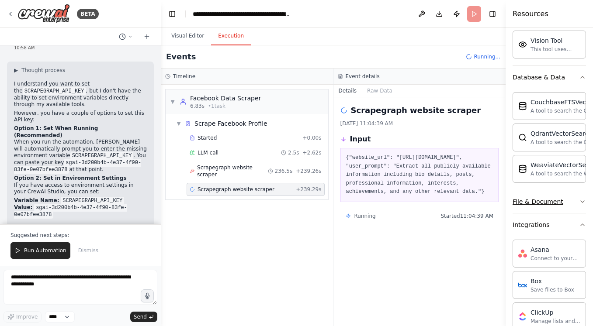
click at [581, 202] on icon "button" at bounding box center [582, 202] width 3 height 2
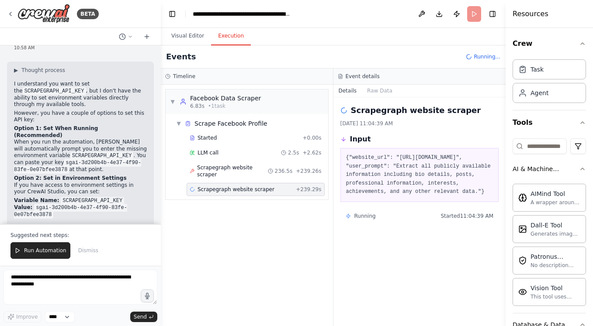
scroll to position [0, 0]
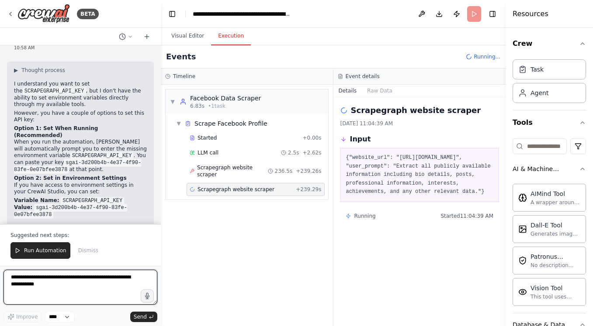
click at [66, 287] on textarea at bounding box center [80, 287] width 154 height 35
type textarea "*"
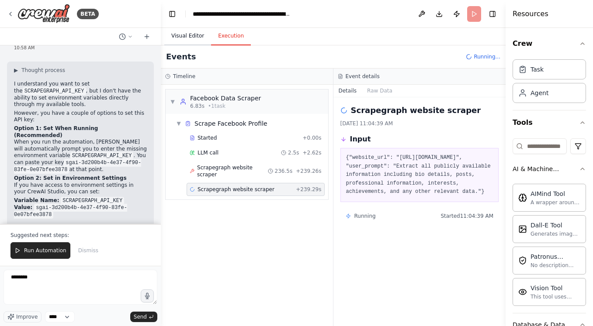
click at [187, 36] on button "Visual Editor" at bounding box center [187, 36] width 47 height 18
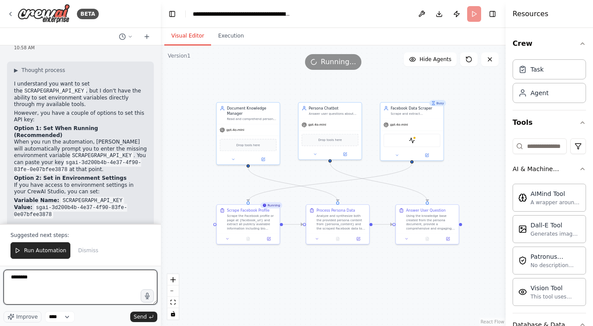
click at [42, 286] on textarea "*******" at bounding box center [80, 287] width 154 height 35
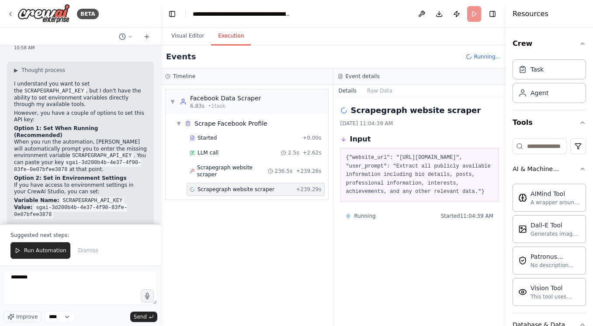
click at [232, 37] on button "Execution" at bounding box center [231, 36] width 40 height 18
click at [382, 86] on button "Raw Data" at bounding box center [380, 91] width 36 height 12
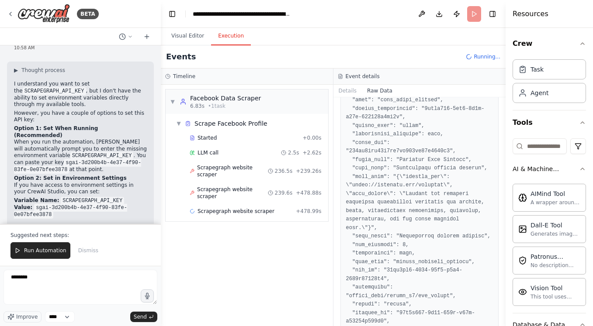
scroll to position [58, 0]
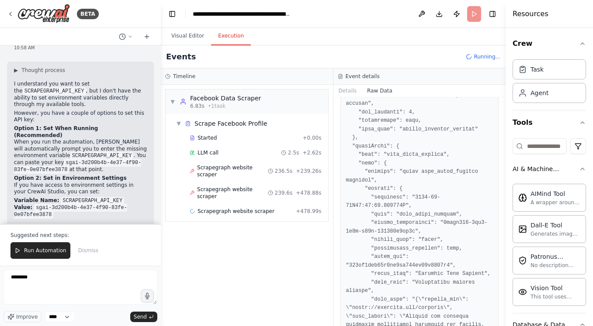
scroll to position [471, 0]
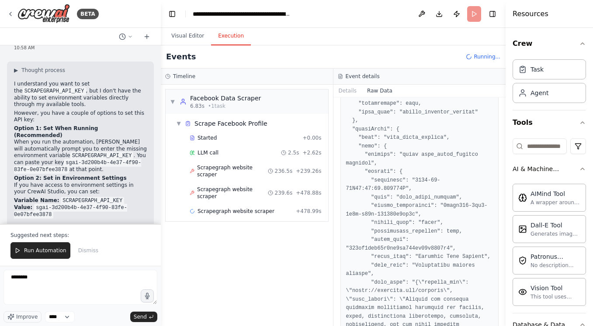
click at [427, 175] on pre at bounding box center [419, 198] width 147 height 1082
click at [45, 251] on span "Help me to fix the error" at bounding box center [55, 250] width 62 height 7
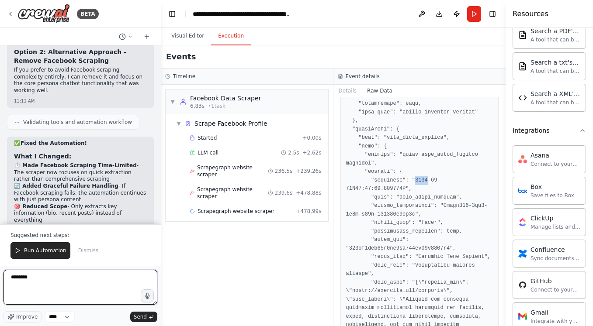
scroll to position [637, 0]
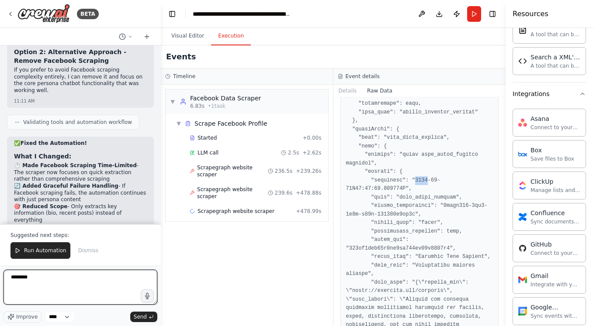
click at [105, 285] on textarea "*******" at bounding box center [80, 287] width 154 height 35
type textarea "*"
type textarea "**********"
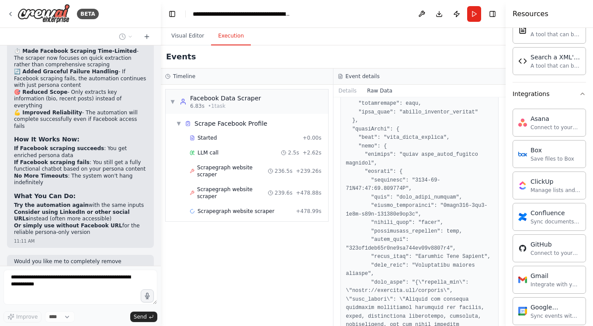
scroll to position [3876, 0]
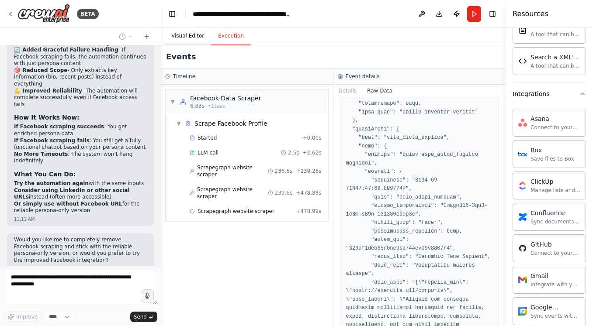
click at [192, 40] on button "Visual Editor" at bounding box center [187, 36] width 47 height 18
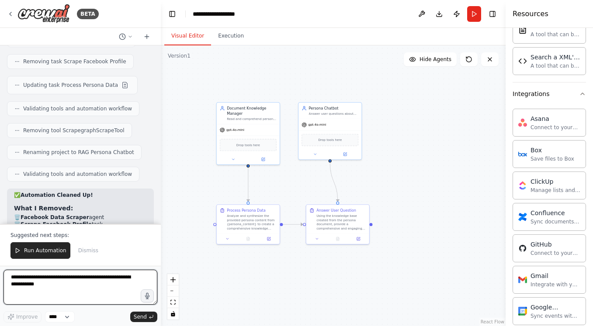
scroll to position [4239, 0]
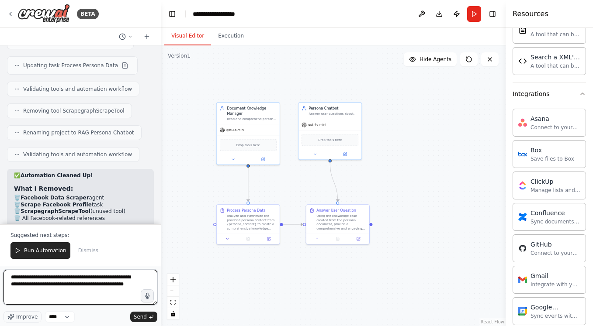
type textarea "**********"
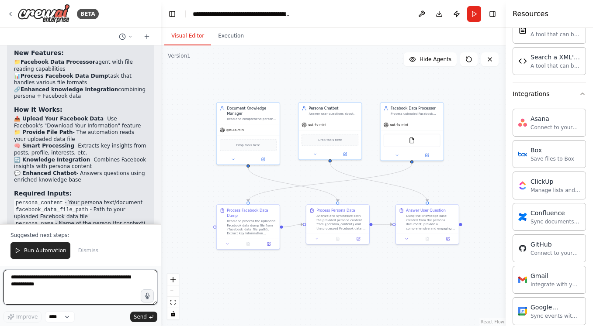
scroll to position [4958, 0]
